Goal: Information Seeking & Learning: Learn about a topic

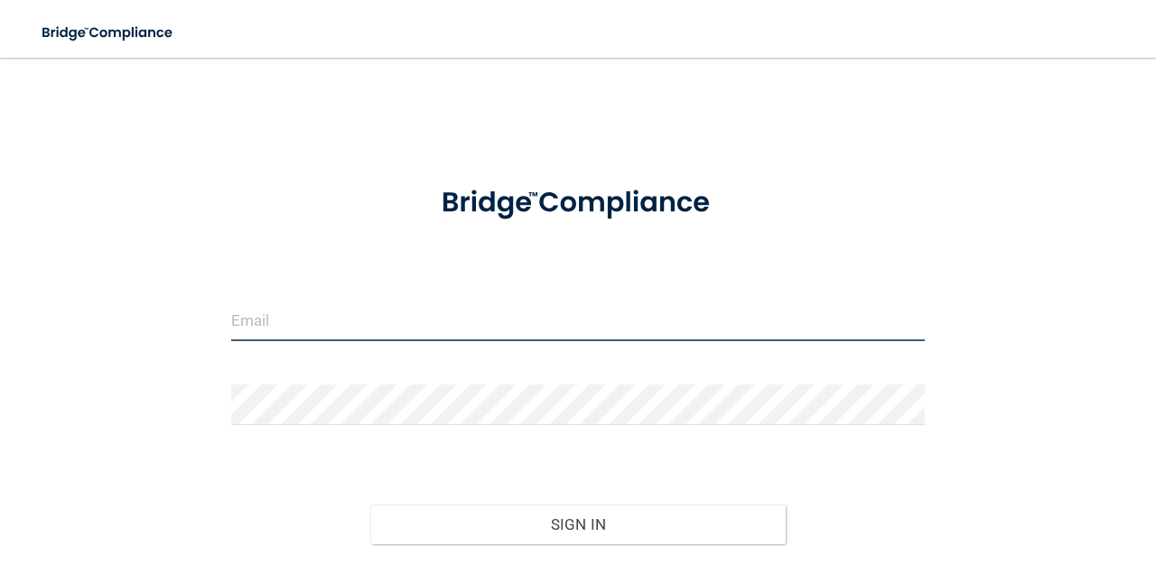
click at [267, 323] on input "email" at bounding box center [578, 321] width 694 height 41
type input "[EMAIL_ADDRESS][DOMAIN_NAME]"
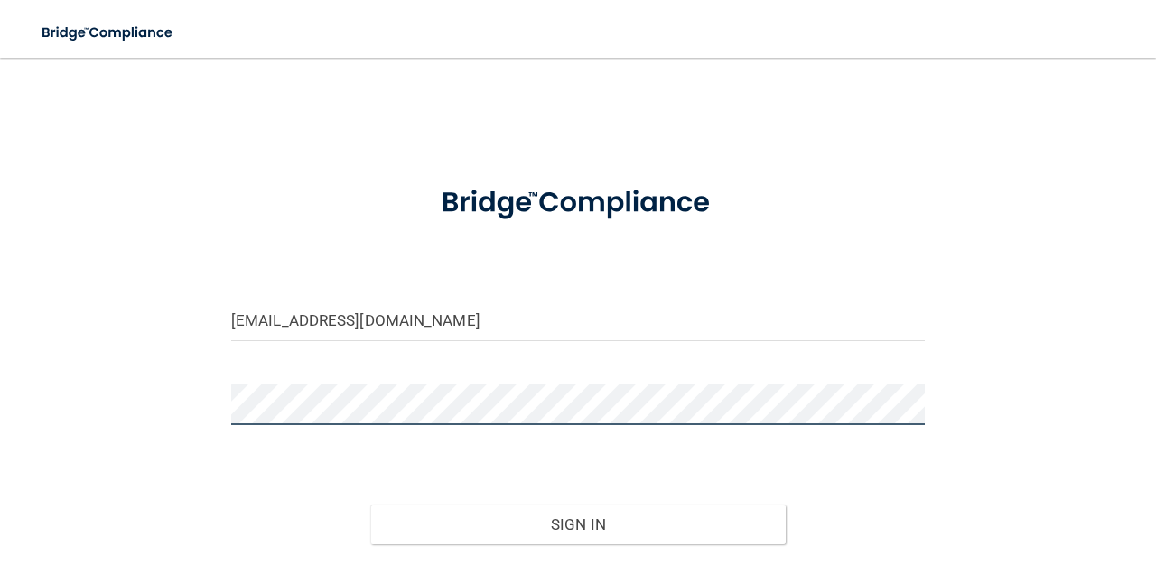
click at [370, 505] on button "Sign In" at bounding box center [578, 525] width 416 height 40
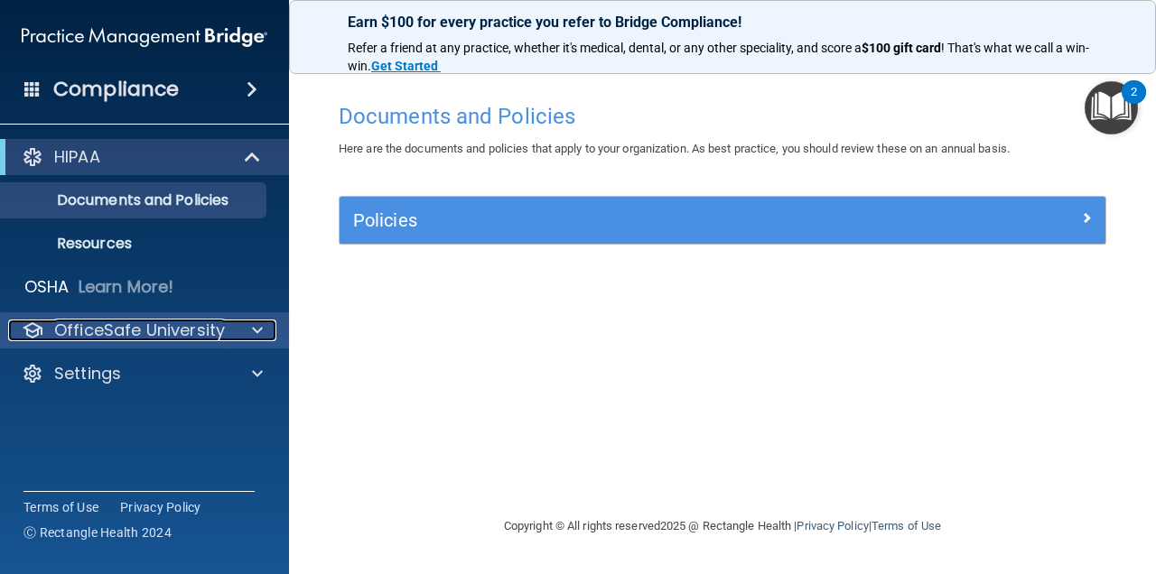
click at [257, 331] on span at bounding box center [257, 331] width 11 height 22
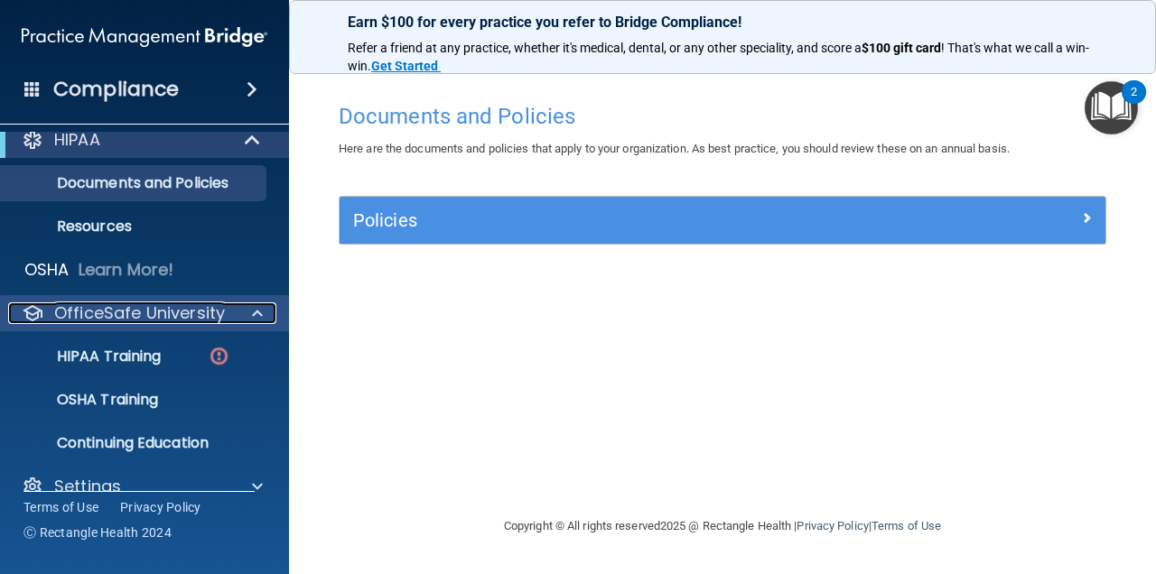
scroll to position [45, 0]
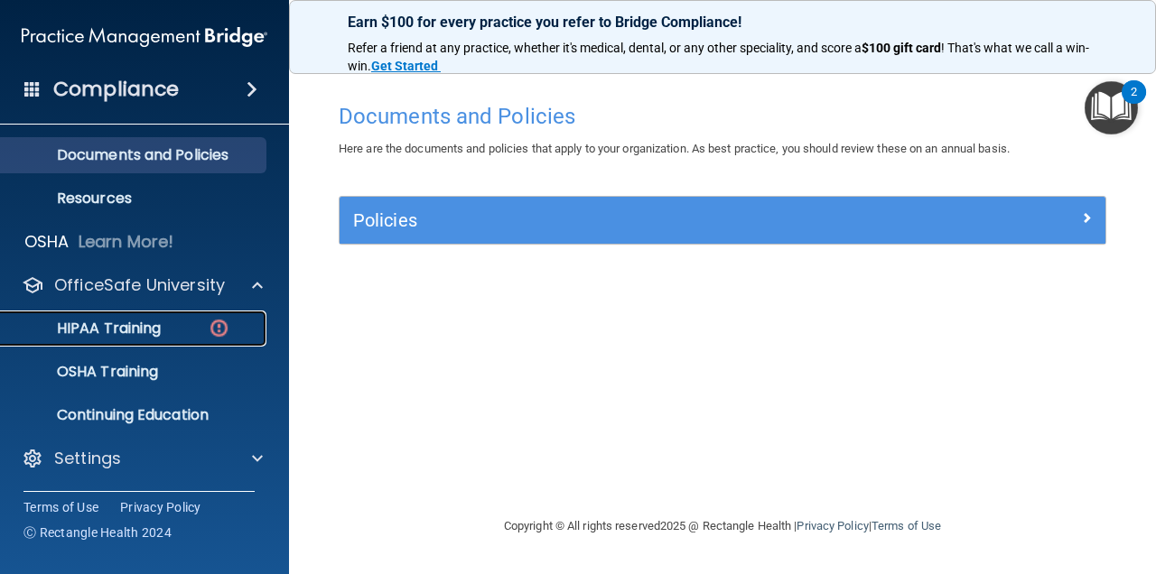
click at [131, 334] on p "HIPAA Training" at bounding box center [86, 329] width 149 height 18
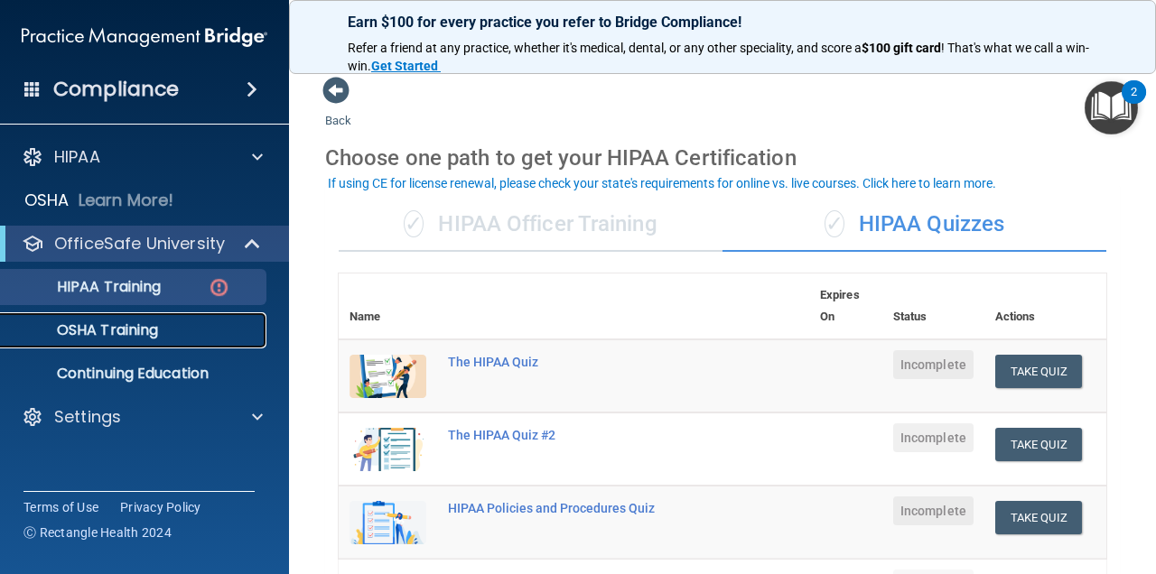
click at [106, 348] on link "OSHA Training" at bounding box center [124, 331] width 285 height 36
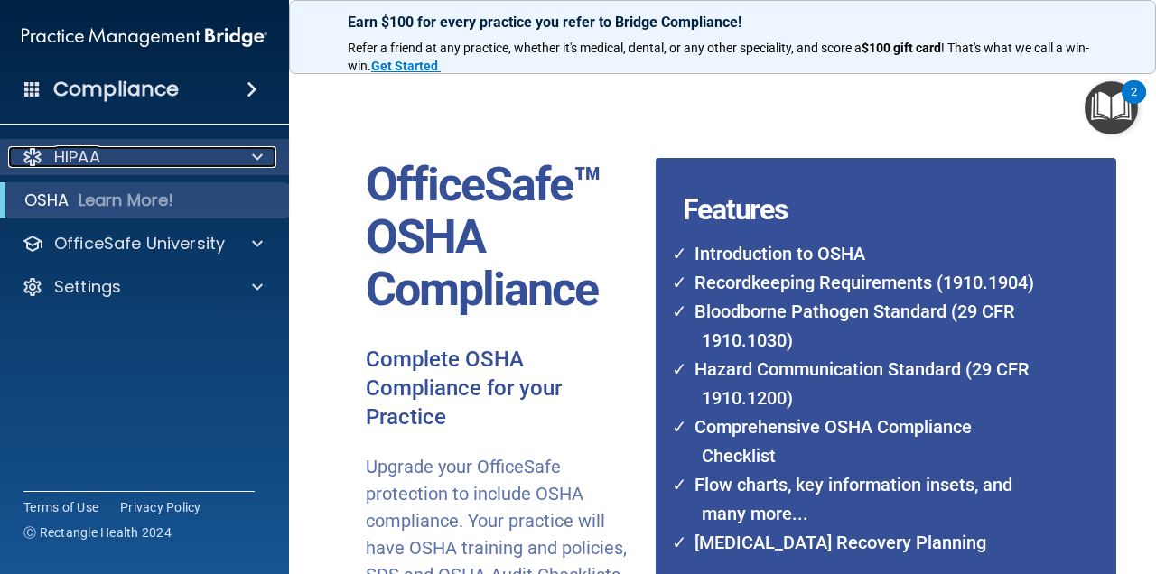
click at [238, 154] on div at bounding box center [254, 157] width 45 height 22
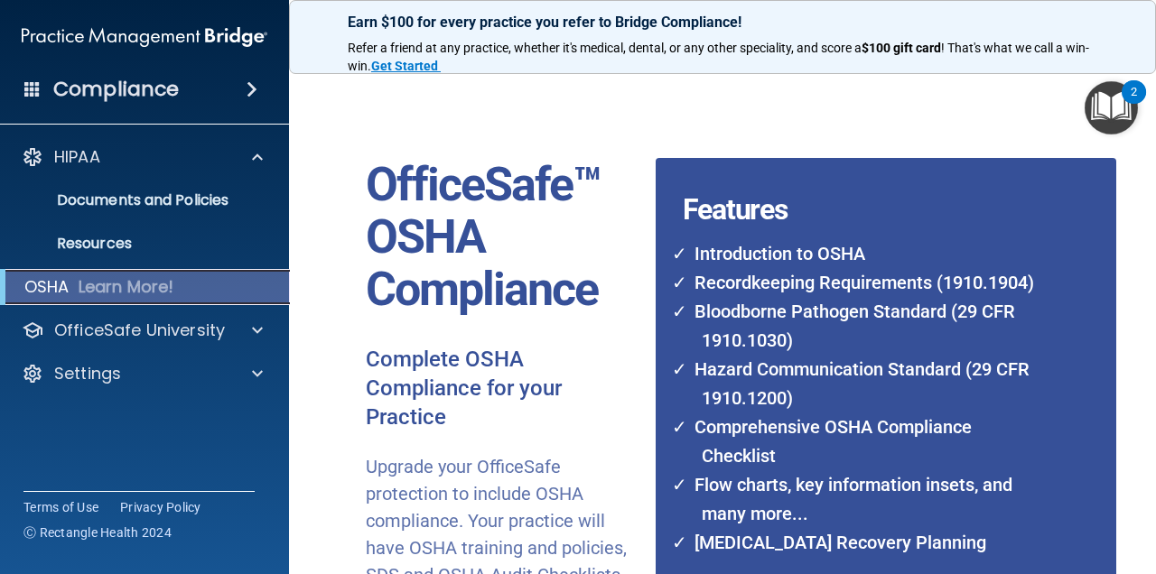
click at [60, 281] on p "OSHA" at bounding box center [46, 287] width 45 height 22
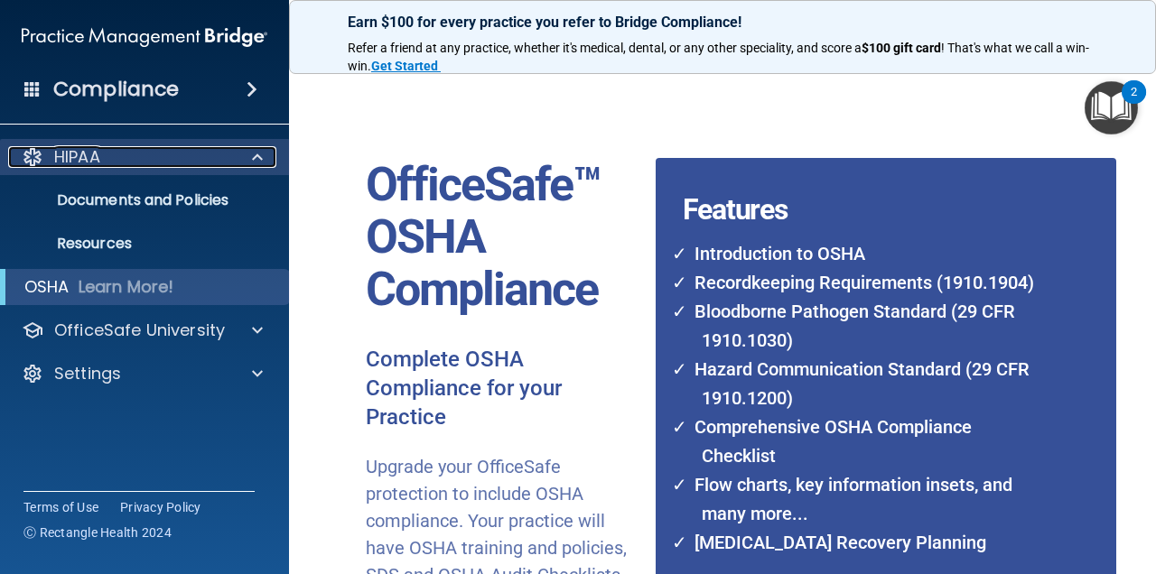
click at [237, 157] on div at bounding box center [254, 157] width 45 height 22
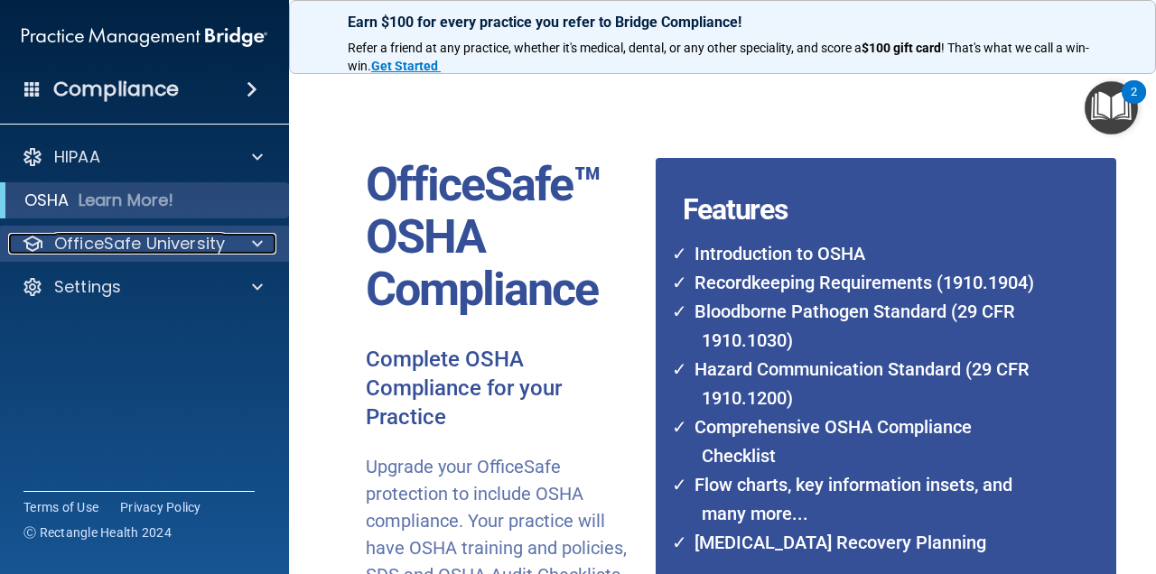
click at [257, 248] on span at bounding box center [257, 244] width 11 height 22
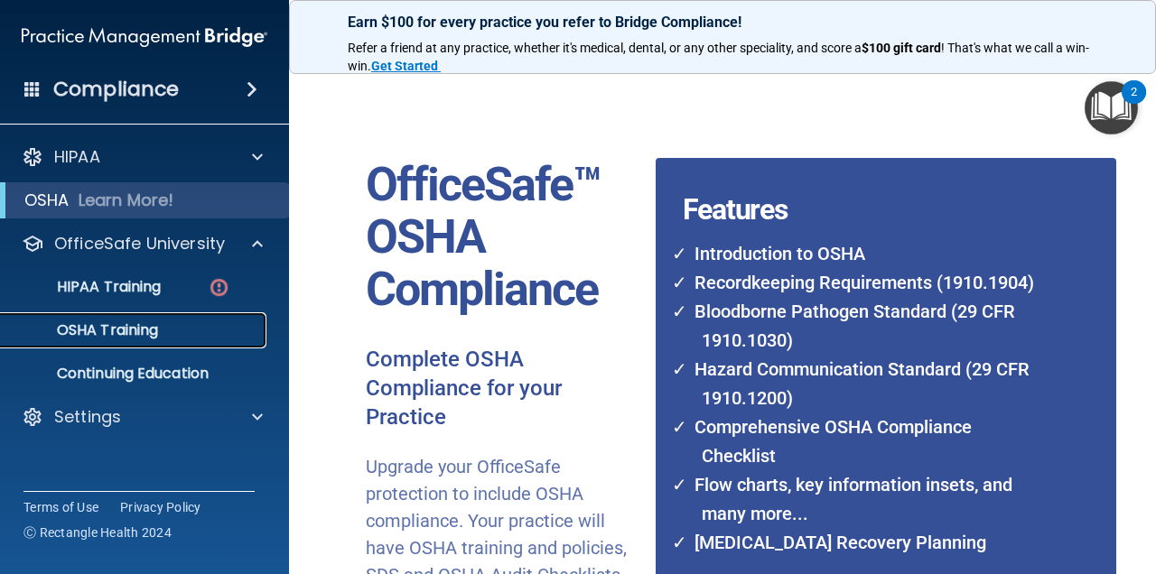
click at [145, 340] on p "OSHA Training" at bounding box center [85, 331] width 146 height 18
click at [88, 340] on p "OSHA Training" at bounding box center [85, 331] width 146 height 18
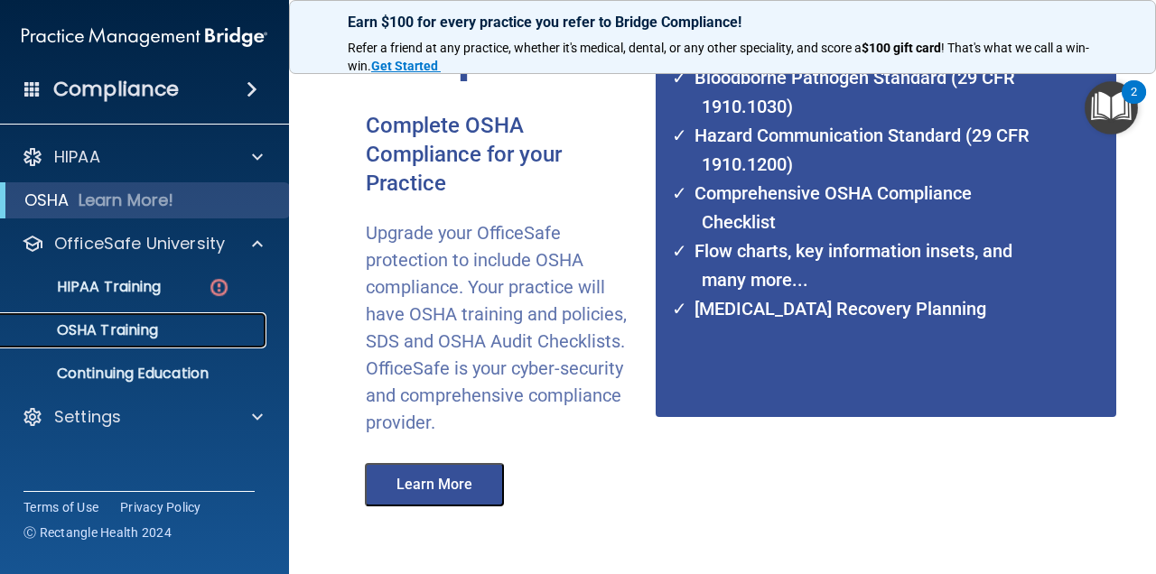
scroll to position [321, 0]
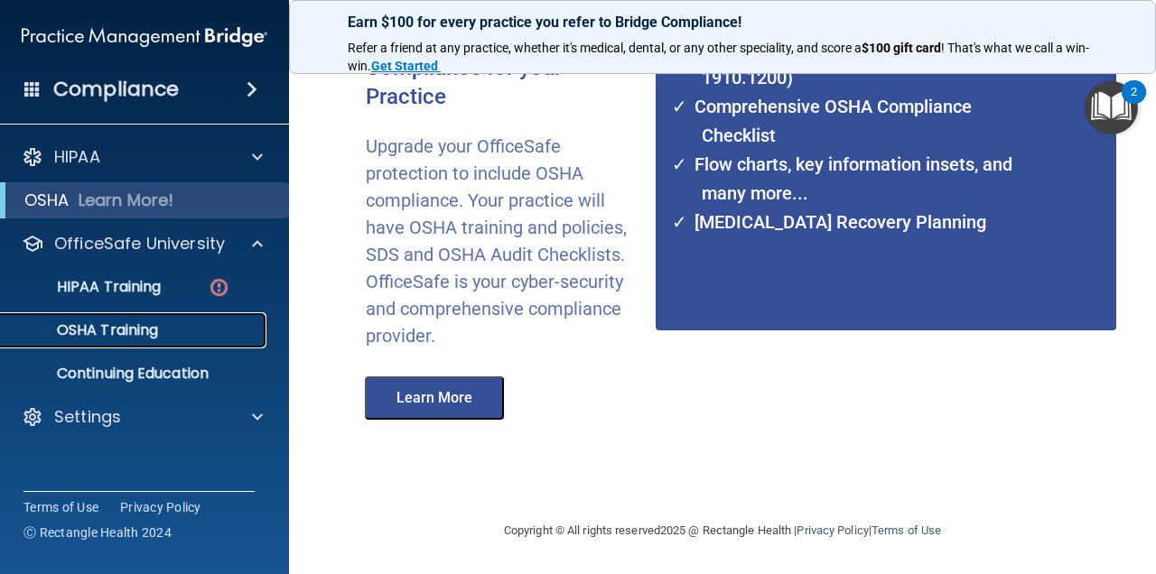
click at [108, 323] on p "OSHA Training" at bounding box center [85, 331] width 146 height 18
click at [98, 285] on p "HIPAA Training" at bounding box center [86, 287] width 149 height 18
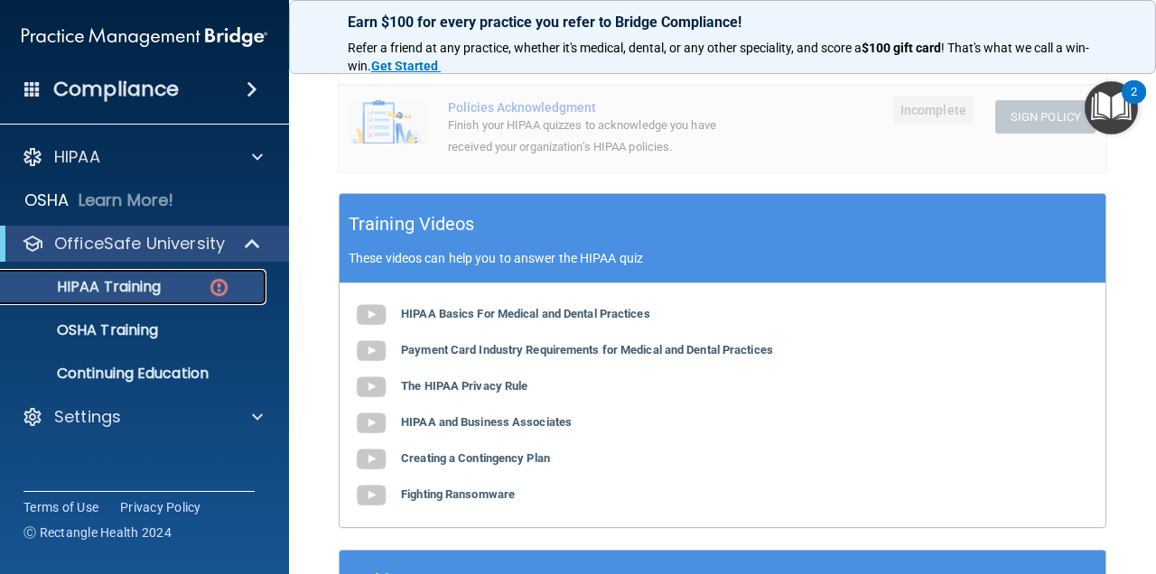
scroll to position [567, 0]
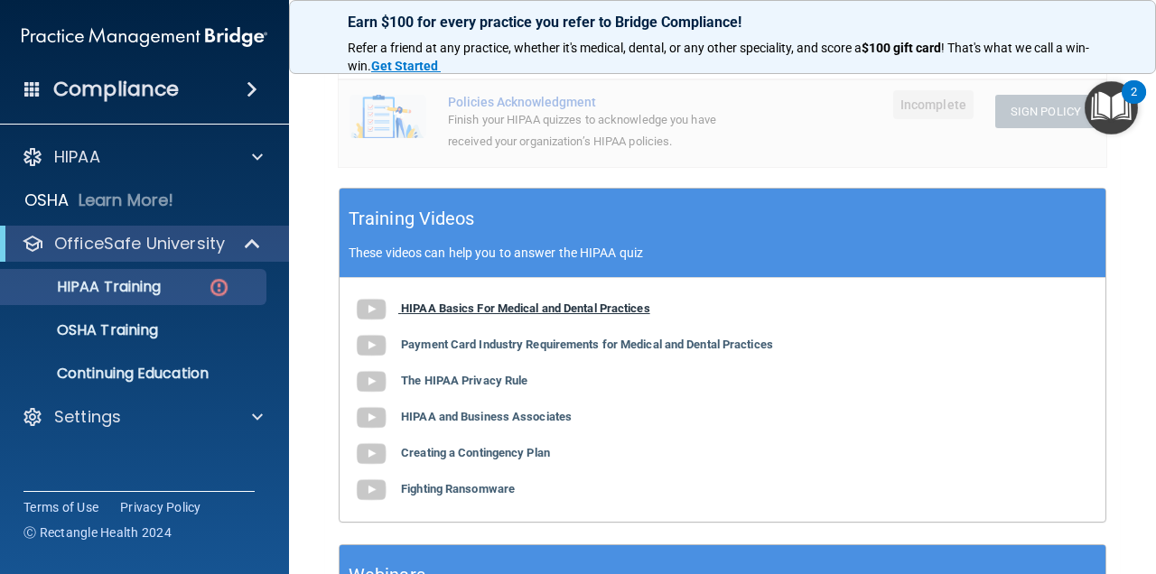
click at [373, 305] on img at bounding box center [371, 310] width 36 height 36
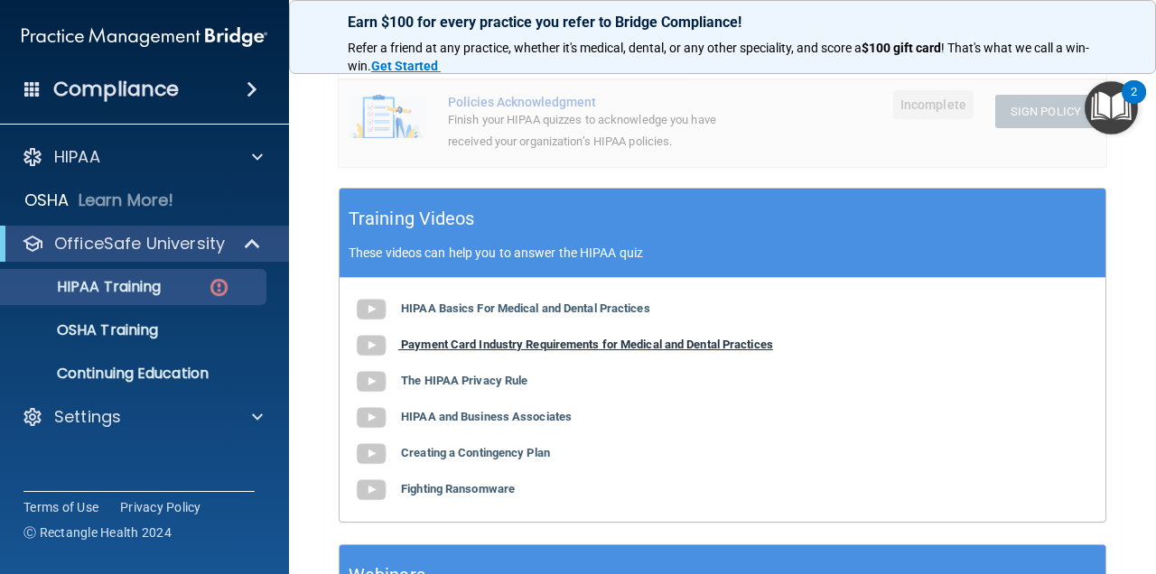
click at [375, 342] on img at bounding box center [371, 346] width 36 height 36
